Goal: Task Accomplishment & Management: Use online tool/utility

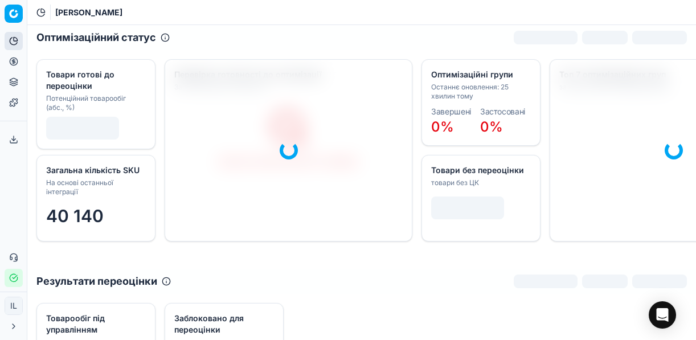
click at [21, 61] on button "Цінова оптимізація" at bounding box center [14, 61] width 18 height 18
click at [16, 61] on icon at bounding box center [13, 61] width 9 height 9
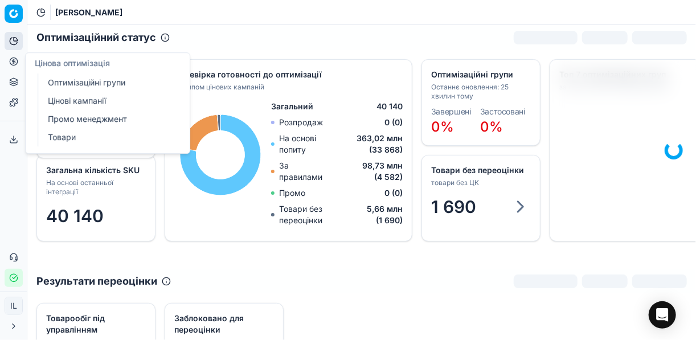
click at [64, 80] on link "Оптимізаційні групи" at bounding box center [109, 83] width 133 height 16
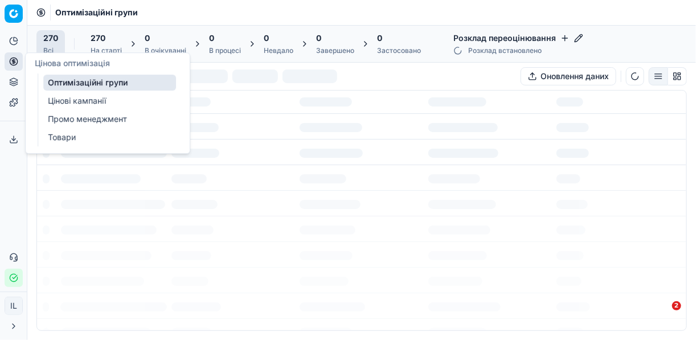
click at [98, 79] on link "Оптимізаційні групи" at bounding box center [109, 83] width 133 height 16
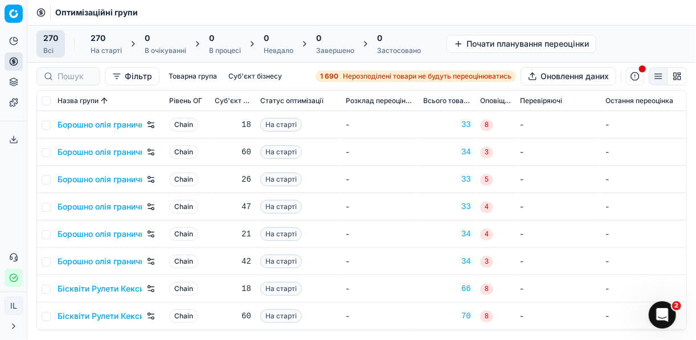
click at [357, 75] on span "Нерозподілені товари не будуть переоцінюватись" at bounding box center [427, 76] width 169 height 9
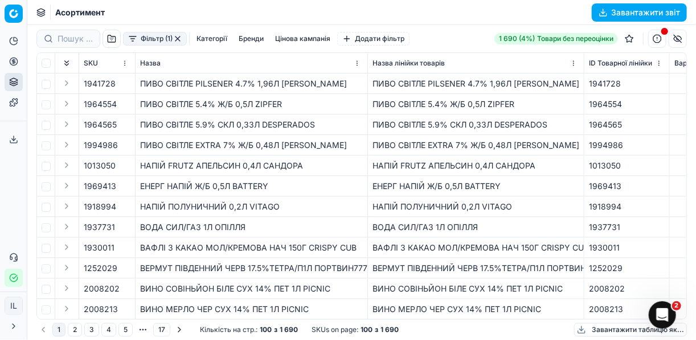
click at [130, 42] on button "Фільтр (1)" at bounding box center [155, 39] width 64 height 14
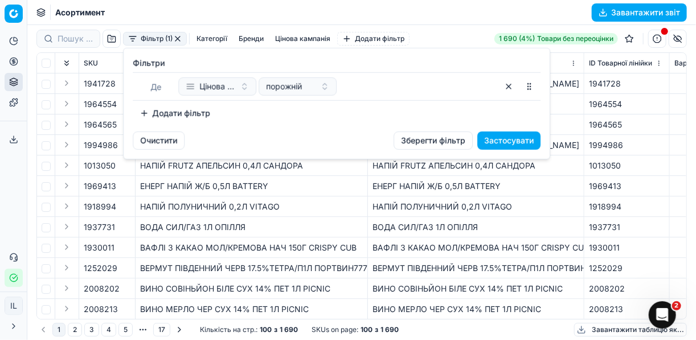
click at [145, 113] on button "Додати фільтр" at bounding box center [175, 113] width 84 height 18
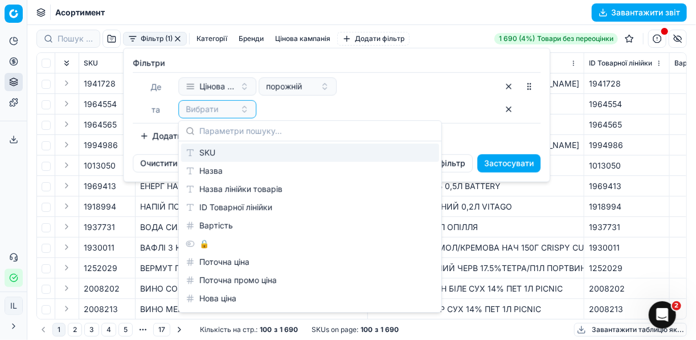
type input "м"
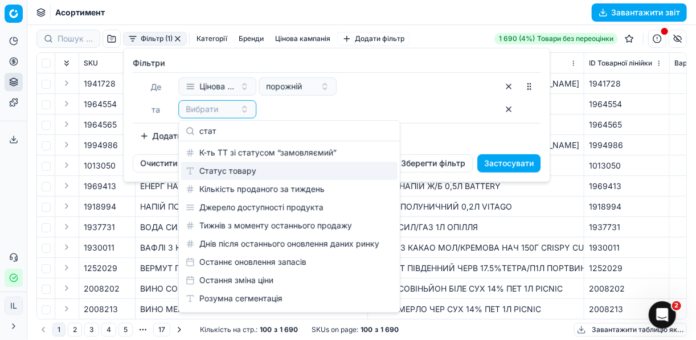
type input "стат"
click at [274, 172] on div "Статус товару" at bounding box center [289, 171] width 217 height 18
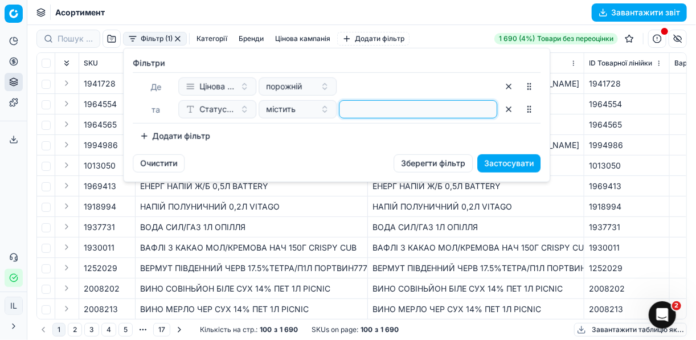
click at [363, 107] on input at bounding box center [418, 109] width 148 height 17
type input "1"
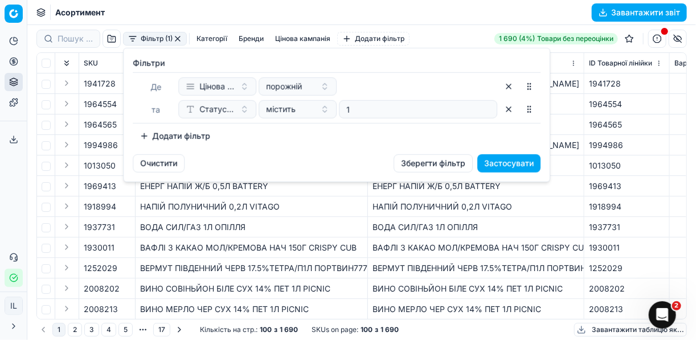
click at [141, 135] on button "Додати фільтр" at bounding box center [175, 136] width 84 height 18
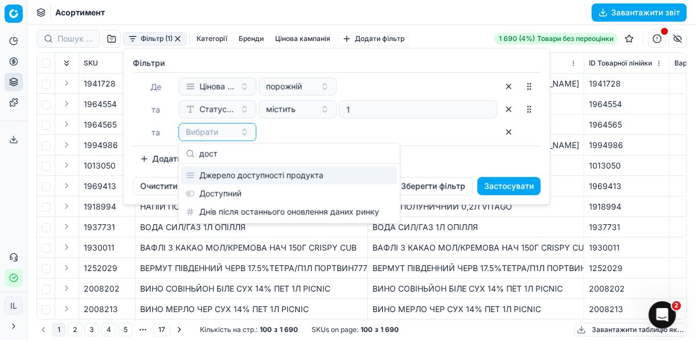
type input "дост"
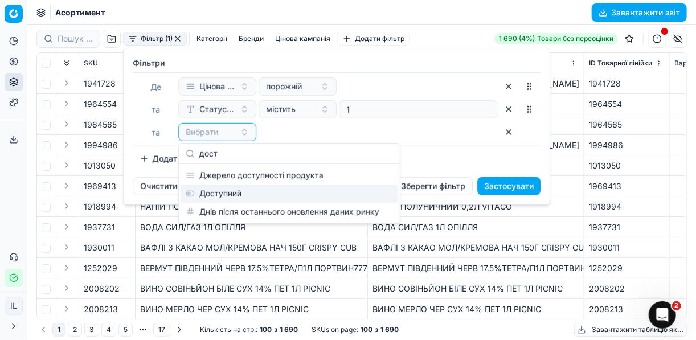
click at [243, 190] on div "Доступний" at bounding box center [289, 194] width 217 height 18
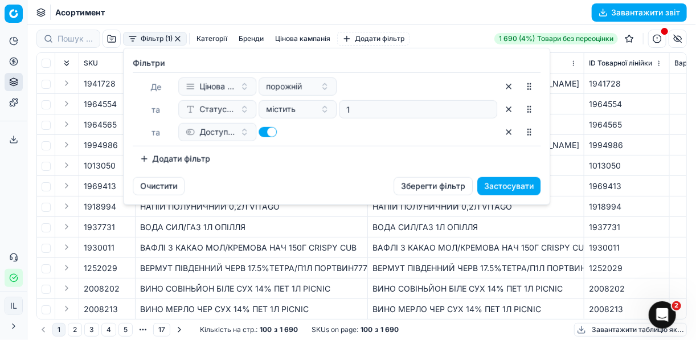
click at [146, 158] on button "Додати фільтр" at bounding box center [175, 159] width 84 height 18
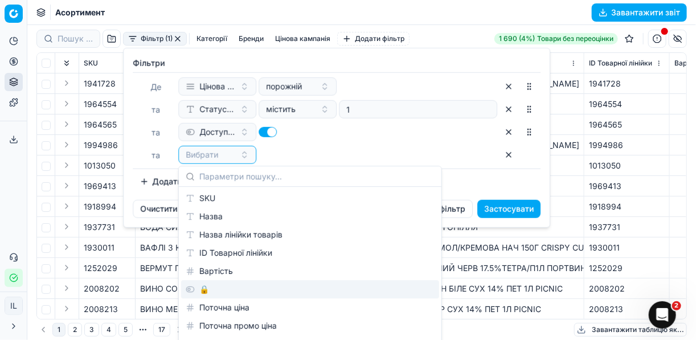
click at [209, 284] on div "🔒" at bounding box center [310, 289] width 258 height 18
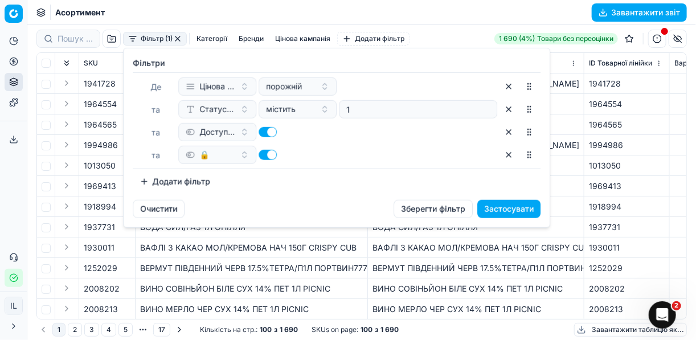
click at [260, 154] on button "button" at bounding box center [268, 155] width 18 height 10
checkbox input "false"
click at [487, 209] on button "Застосувати" at bounding box center [508, 209] width 63 height 18
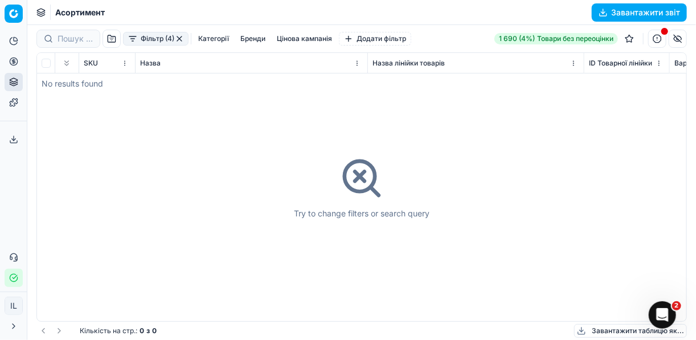
click at [179, 43] on button "Фільтр (4)" at bounding box center [156, 39] width 66 height 14
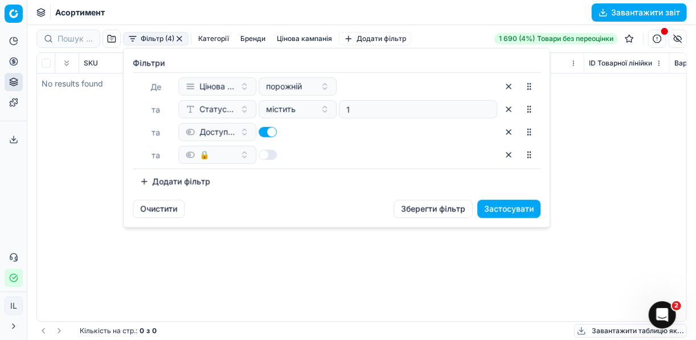
click at [17, 277] on html "Pricing platform Аналітика Цінова оптимізація Асортимент продукції Шаблони Серв…" at bounding box center [348, 170] width 696 height 340
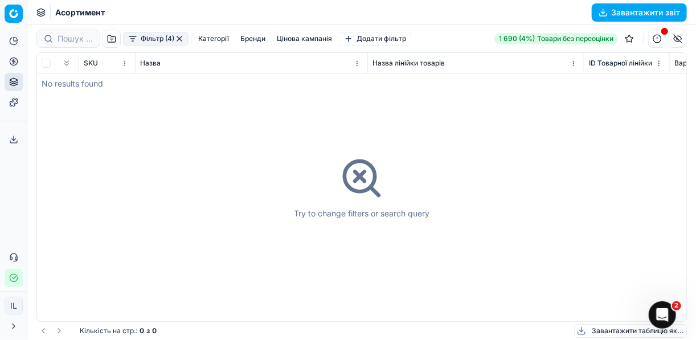
drag, startPoint x: 210, startPoint y: 244, endPoint x: 198, endPoint y: 218, distance: 28.6
click at [210, 243] on div "Try to change filters or search query" at bounding box center [362, 187] width 650 height 268
